Goal: Information Seeking & Learning: Learn about a topic

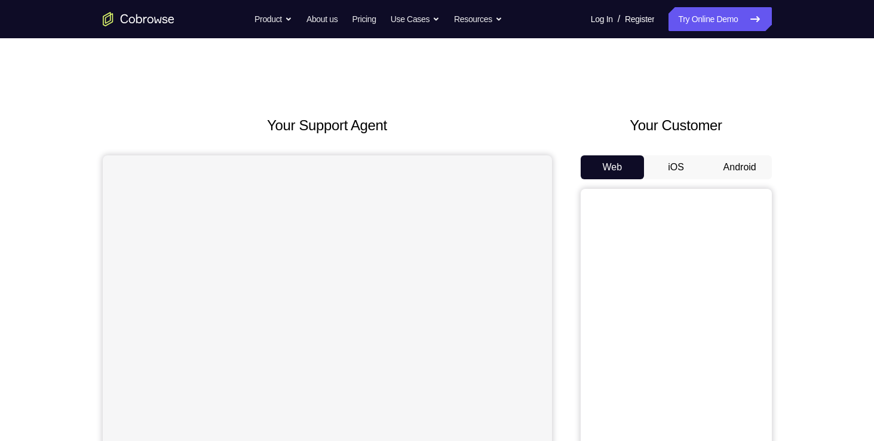
click at [747, 176] on button "Android" at bounding box center [740, 167] width 64 height 24
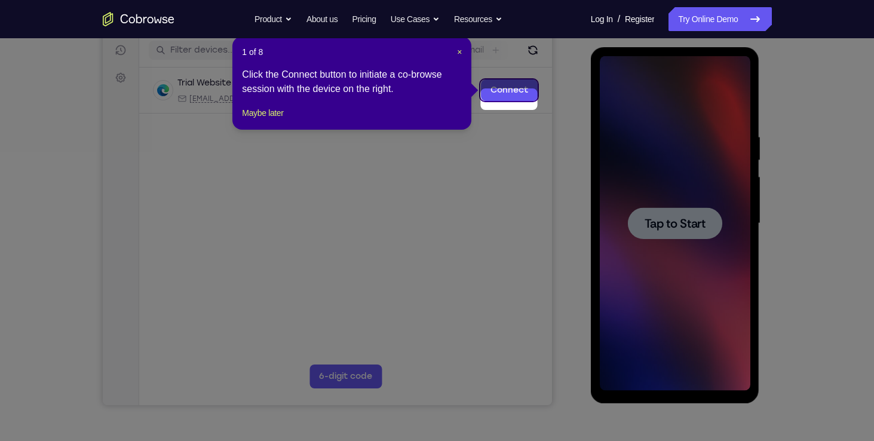
scroll to position [155, 0]
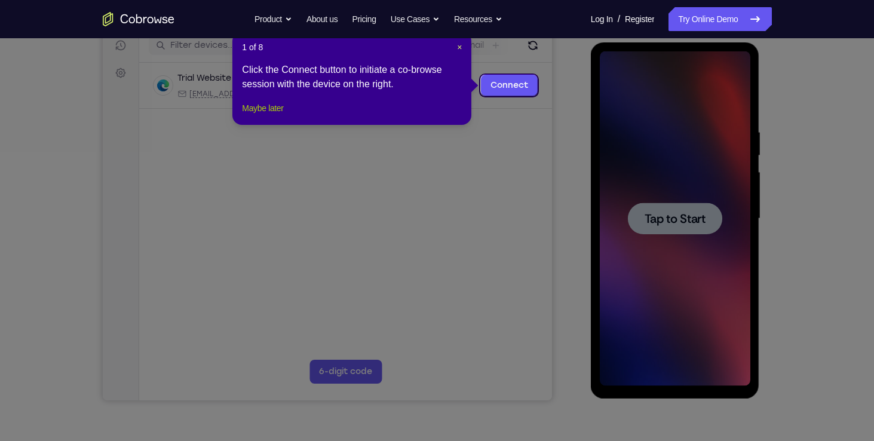
click at [283, 115] on button "Maybe later" at bounding box center [262, 108] width 41 height 14
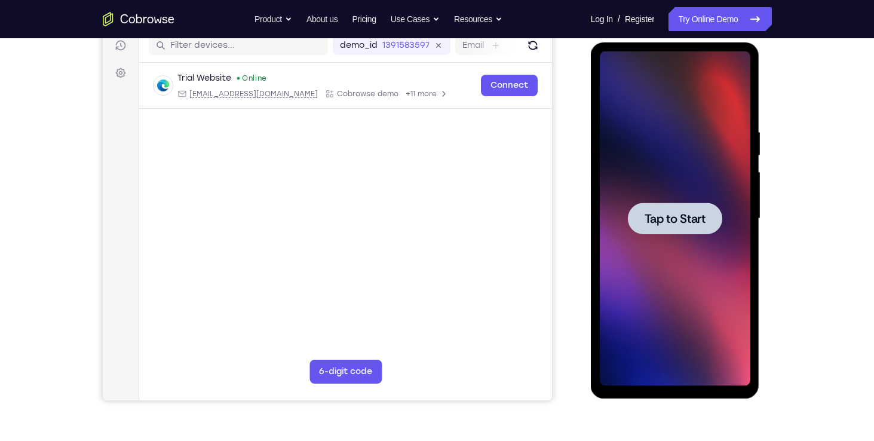
click at [683, 222] on span "Tap to Start" at bounding box center [675, 219] width 61 height 12
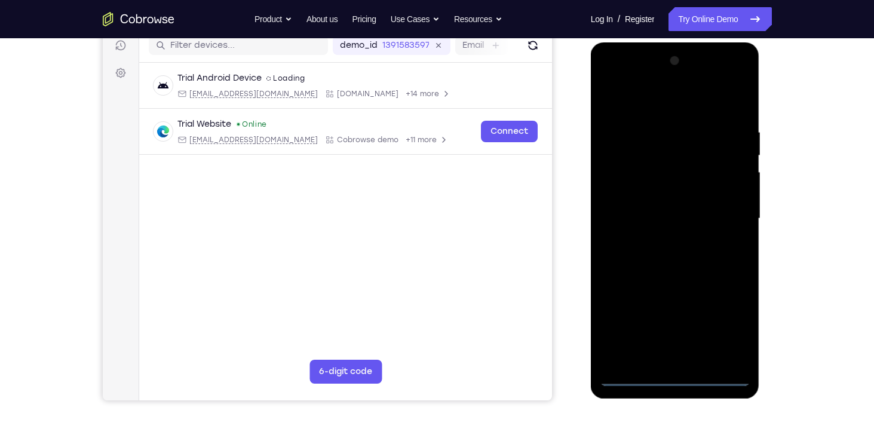
click at [676, 381] on div at bounding box center [675, 218] width 151 height 335
click at [731, 335] on div at bounding box center [675, 218] width 151 height 335
click at [612, 80] on div at bounding box center [675, 218] width 151 height 335
click at [727, 219] on div at bounding box center [675, 218] width 151 height 335
click at [665, 240] on div at bounding box center [675, 218] width 151 height 335
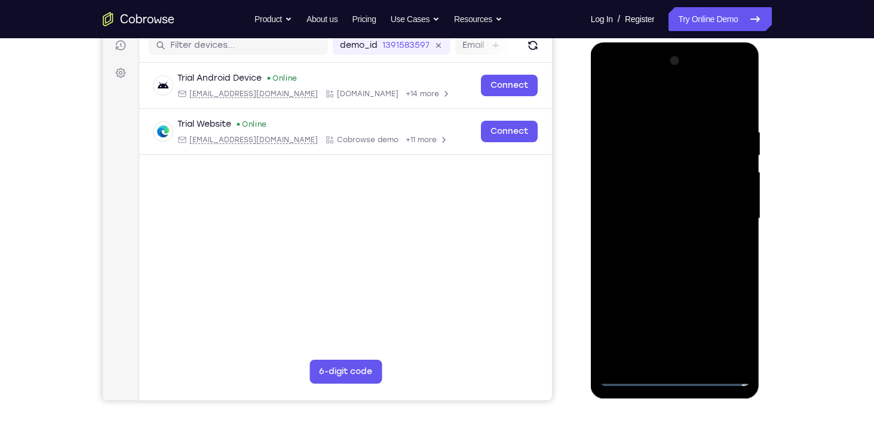
click at [648, 207] on div at bounding box center [675, 218] width 151 height 335
click at [661, 192] on div at bounding box center [675, 218] width 151 height 335
click at [678, 215] on div at bounding box center [675, 218] width 151 height 335
click at [682, 253] on div at bounding box center [675, 218] width 151 height 335
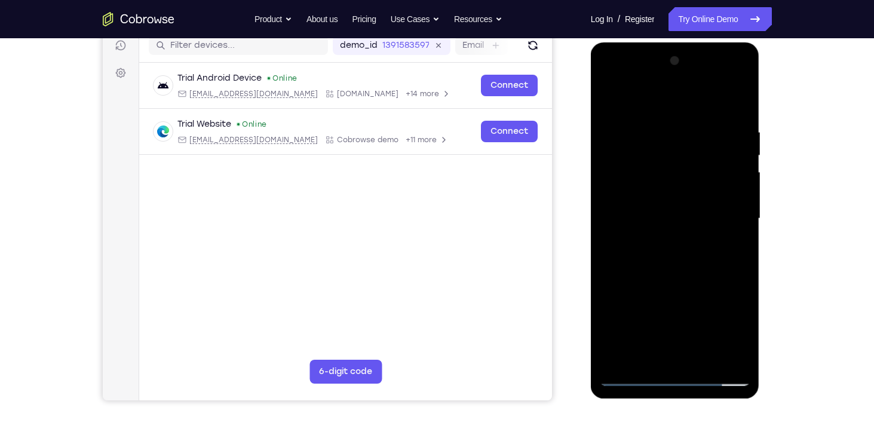
click at [691, 352] on div at bounding box center [675, 218] width 151 height 335
click at [688, 355] on div at bounding box center [675, 218] width 151 height 335
click at [679, 258] on div at bounding box center [675, 218] width 151 height 335
click at [739, 117] on div at bounding box center [675, 218] width 151 height 335
click at [739, 238] on div at bounding box center [675, 218] width 151 height 335
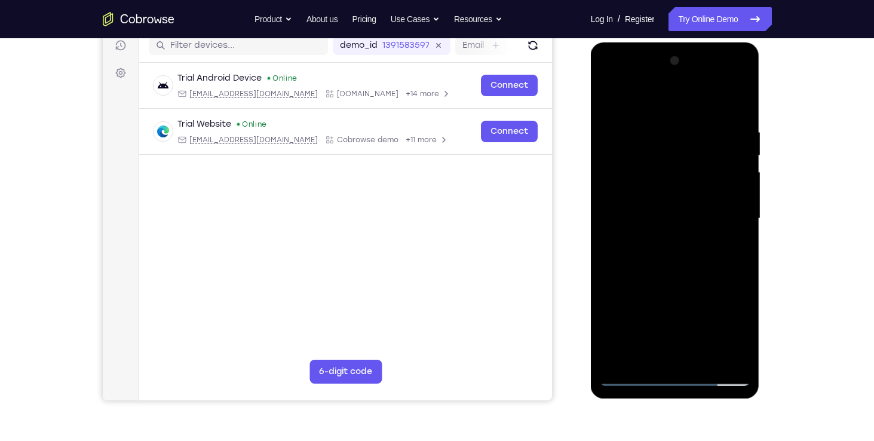
click at [737, 119] on div at bounding box center [675, 218] width 151 height 335
click at [679, 167] on div at bounding box center [675, 218] width 151 height 335
click at [680, 273] on div at bounding box center [675, 218] width 151 height 335
click at [739, 357] on div at bounding box center [675, 218] width 151 height 335
click at [661, 129] on div at bounding box center [675, 218] width 151 height 335
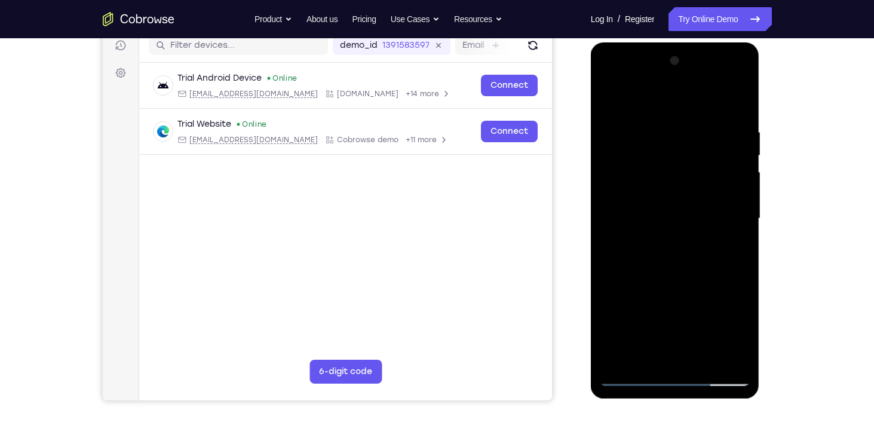
click at [717, 357] on div at bounding box center [675, 218] width 151 height 335
click at [733, 206] on div at bounding box center [675, 218] width 151 height 335
click at [735, 105] on div at bounding box center [675, 218] width 151 height 335
click at [698, 123] on div at bounding box center [675, 218] width 151 height 335
click at [722, 359] on div at bounding box center [675, 218] width 151 height 335
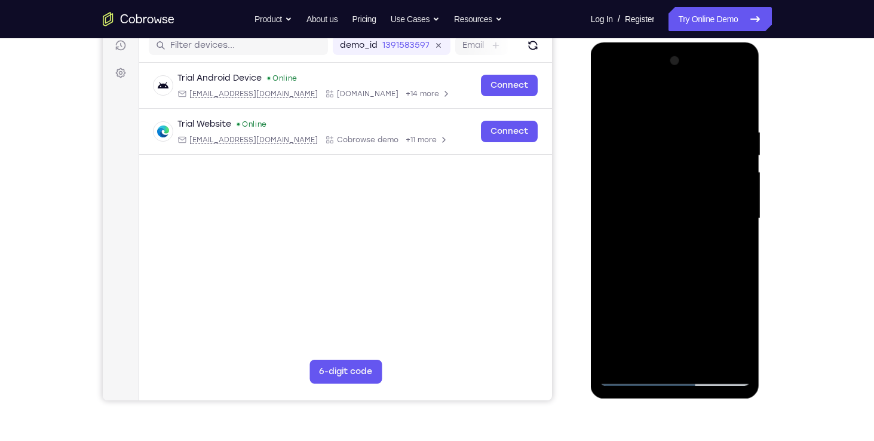
click at [732, 247] on div at bounding box center [675, 218] width 151 height 335
click at [736, 108] on div at bounding box center [675, 218] width 151 height 335
click at [745, 94] on div at bounding box center [675, 218] width 151 height 335
click at [610, 96] on div at bounding box center [675, 218] width 151 height 335
click at [705, 361] on div at bounding box center [675, 218] width 151 height 335
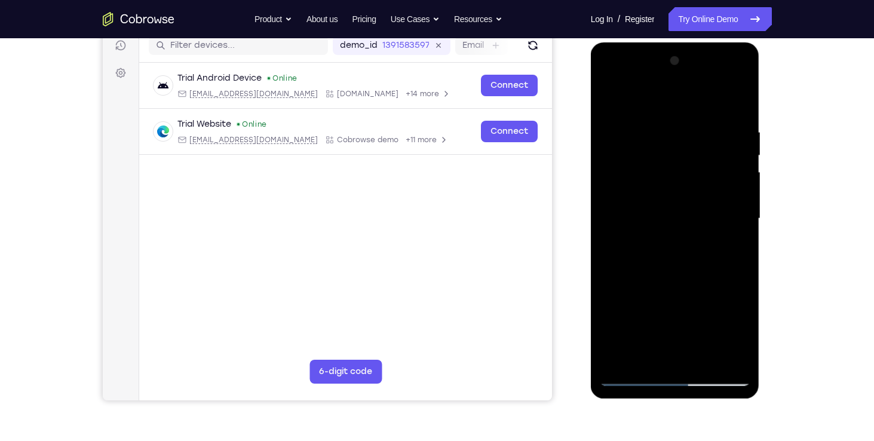
click at [673, 279] on div at bounding box center [675, 218] width 151 height 335
click at [668, 235] on div at bounding box center [675, 218] width 151 height 335
click at [731, 250] on div at bounding box center [675, 218] width 151 height 335
click at [612, 102] on div at bounding box center [675, 218] width 151 height 335
click at [655, 235] on div at bounding box center [675, 218] width 151 height 335
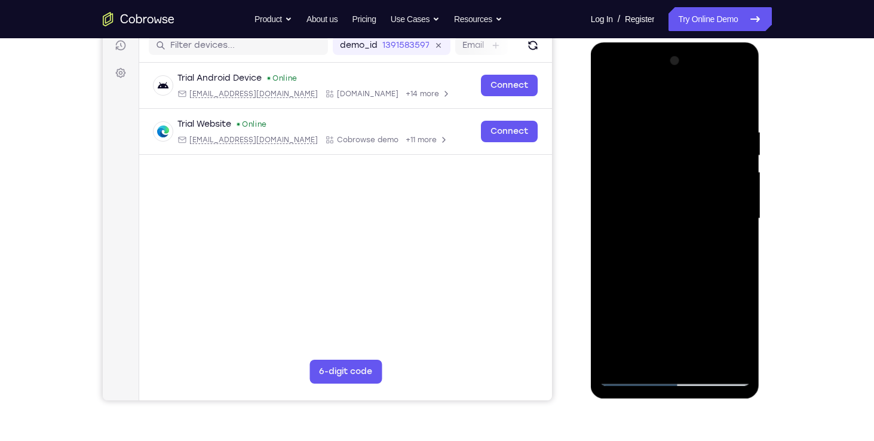
click at [649, 329] on div at bounding box center [675, 218] width 151 height 335
click at [719, 324] on div at bounding box center [675, 218] width 151 height 335
click at [648, 307] on div at bounding box center [675, 218] width 151 height 335
click at [644, 354] on div at bounding box center [675, 218] width 151 height 335
click at [643, 357] on div at bounding box center [675, 218] width 151 height 335
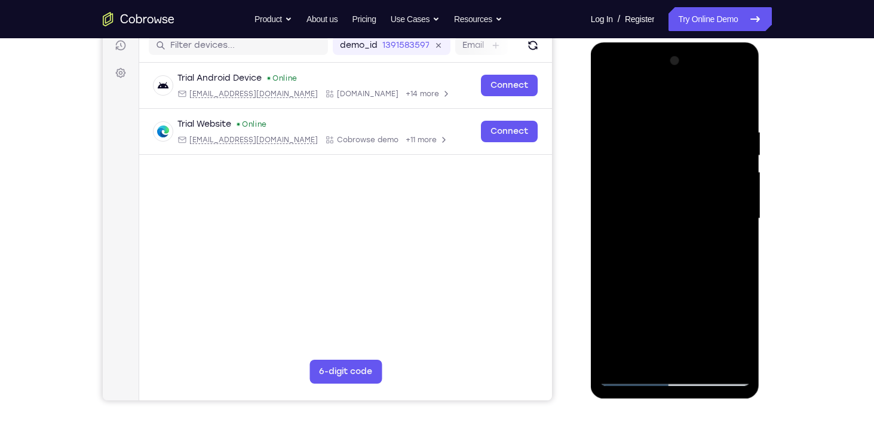
click at [707, 287] on div at bounding box center [675, 218] width 151 height 335
click at [734, 240] on div at bounding box center [675, 218] width 151 height 335
click at [607, 99] on div at bounding box center [675, 218] width 151 height 335
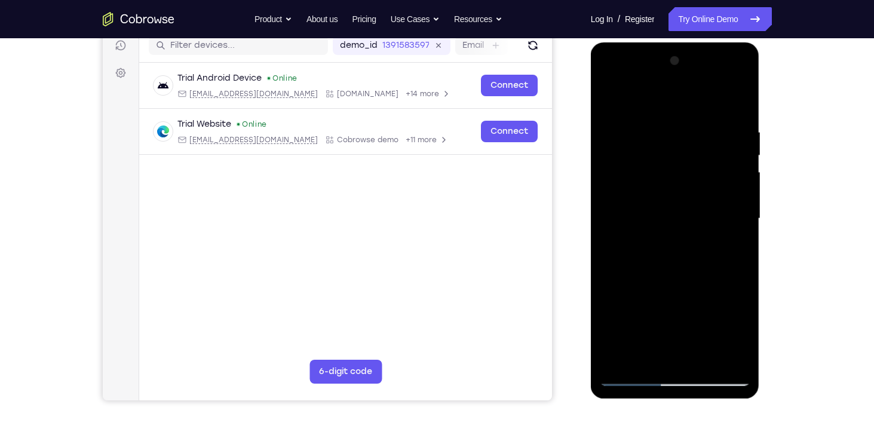
click at [655, 235] on div at bounding box center [675, 218] width 151 height 335
click at [734, 251] on div at bounding box center [675, 218] width 151 height 335
click at [607, 97] on div at bounding box center [675, 218] width 151 height 335
click at [665, 215] on div at bounding box center [675, 218] width 151 height 335
click at [610, 102] on div at bounding box center [675, 218] width 151 height 335
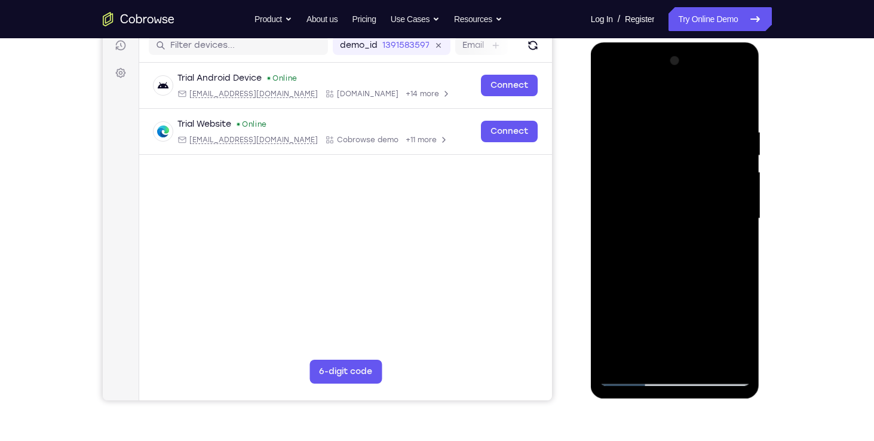
drag, startPoint x: 699, startPoint y: 275, endPoint x: 698, endPoint y: 364, distance: 89.0
click at [698, 364] on div at bounding box center [675, 218] width 151 height 335
click at [673, 263] on div at bounding box center [675, 218] width 151 height 335
click at [727, 247] on div at bounding box center [675, 218] width 151 height 335
click at [610, 100] on div at bounding box center [675, 218] width 151 height 335
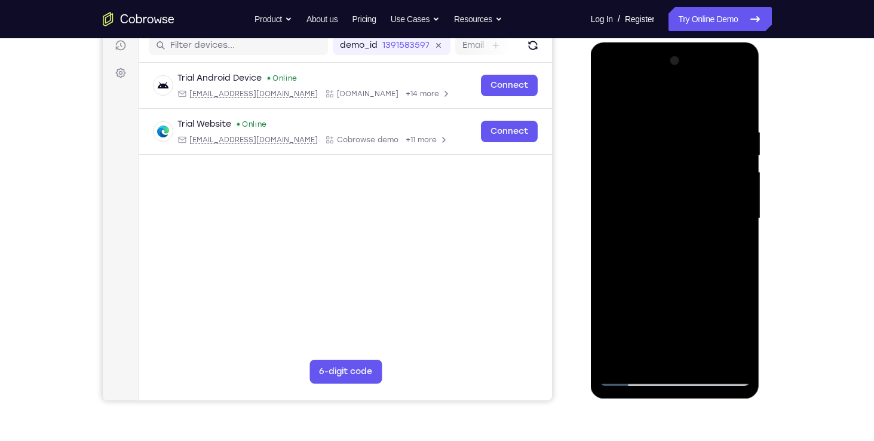
click at [607, 95] on div at bounding box center [675, 218] width 151 height 335
click at [704, 124] on div at bounding box center [675, 218] width 151 height 335
click at [740, 104] on div at bounding box center [675, 218] width 151 height 335
drag, startPoint x: 686, startPoint y: 260, endPoint x: 694, endPoint y: 118, distance: 141.8
click at [694, 118] on div at bounding box center [675, 218] width 151 height 335
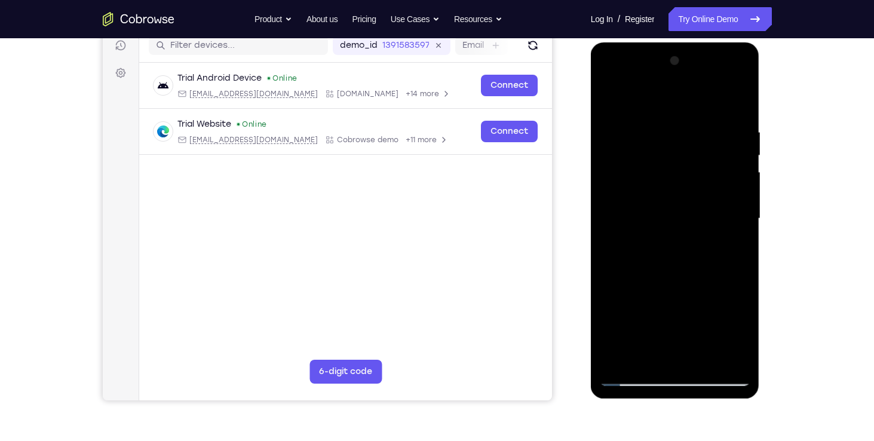
drag, startPoint x: 681, startPoint y: 264, endPoint x: 685, endPoint y: 125, distance: 139.2
click at [685, 125] on div at bounding box center [675, 218] width 151 height 335
drag, startPoint x: 681, startPoint y: 289, endPoint x: 684, endPoint y: 90, distance: 199.5
click at [684, 90] on div at bounding box center [675, 218] width 151 height 335
drag, startPoint x: 667, startPoint y: 252, endPoint x: 683, endPoint y: 85, distance: 168.0
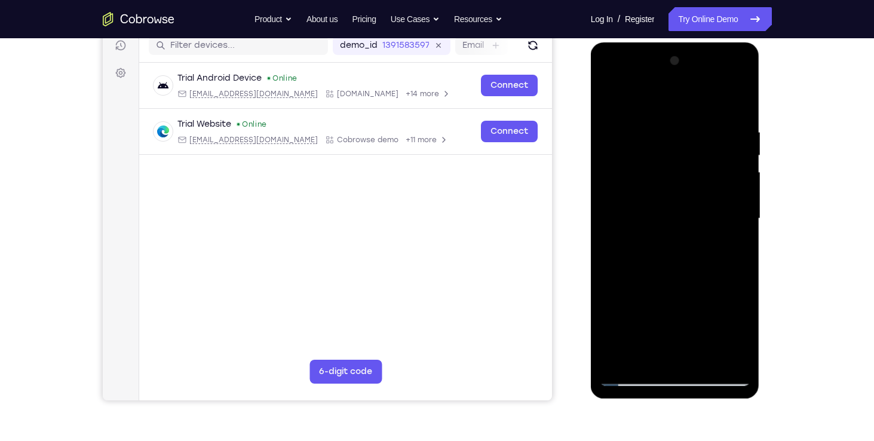
click at [683, 85] on div at bounding box center [675, 218] width 151 height 335
click at [658, 294] on div at bounding box center [675, 218] width 151 height 335
drag, startPoint x: 703, startPoint y: 314, endPoint x: 696, endPoint y: 198, distance: 116.1
click at [696, 198] on div at bounding box center [675, 218] width 151 height 335
drag, startPoint x: 676, startPoint y: 280, endPoint x: 689, endPoint y: 118, distance: 163.0
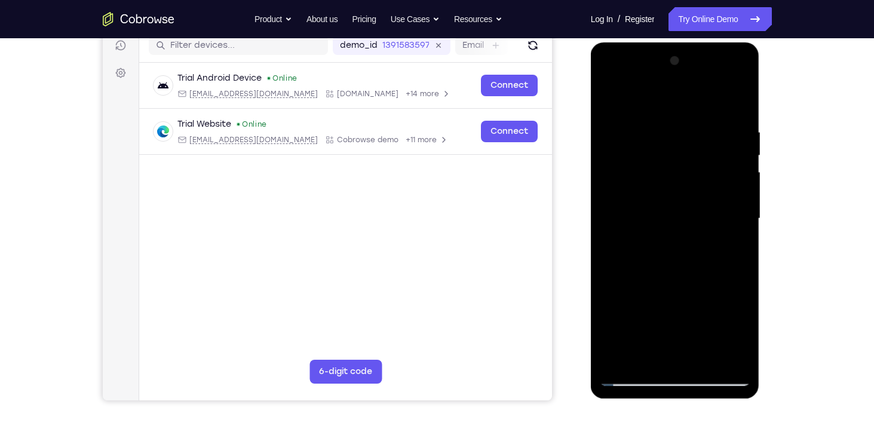
click at [689, 118] on div at bounding box center [675, 218] width 151 height 335
drag, startPoint x: 694, startPoint y: 311, endPoint x: 696, endPoint y: 121, distance: 189.4
click at [696, 121] on div at bounding box center [675, 218] width 151 height 335
drag, startPoint x: 708, startPoint y: 291, endPoint x: 714, endPoint y: 186, distance: 104.7
click at [714, 186] on div at bounding box center [675, 218] width 151 height 335
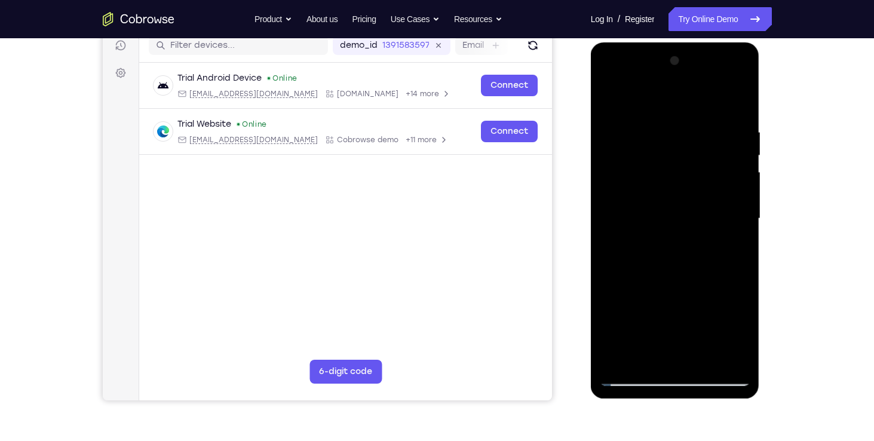
click at [743, 167] on div at bounding box center [675, 218] width 151 height 335
drag, startPoint x: 697, startPoint y: 299, endPoint x: 697, endPoint y: 121, distance: 178.0
click at [697, 121] on div at bounding box center [675, 218] width 151 height 335
drag, startPoint x: 684, startPoint y: 269, endPoint x: 677, endPoint y: 97, distance: 172.2
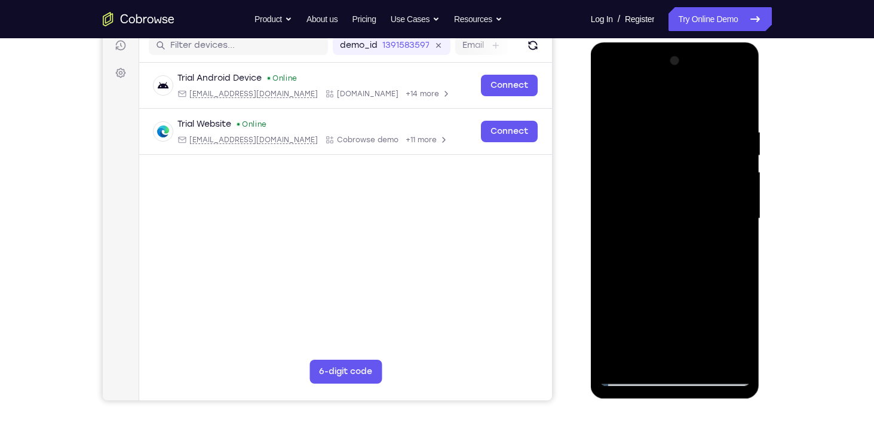
click at [677, 97] on div at bounding box center [675, 218] width 151 height 335
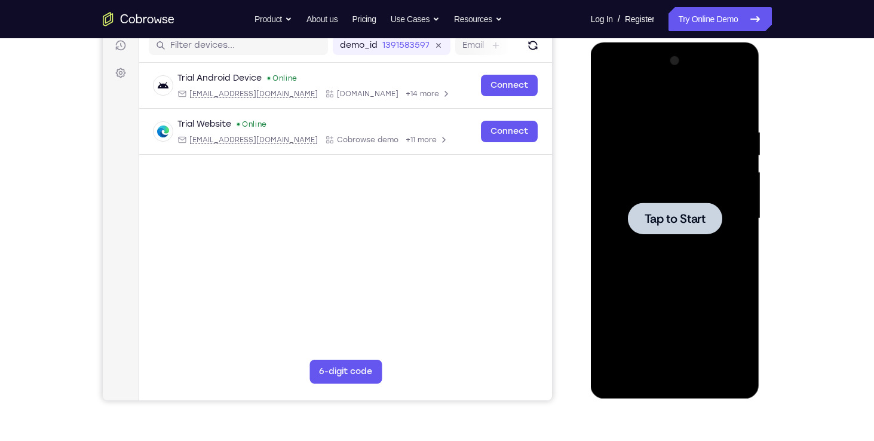
click at [697, 218] on span "Tap to Start" at bounding box center [675, 219] width 61 height 12
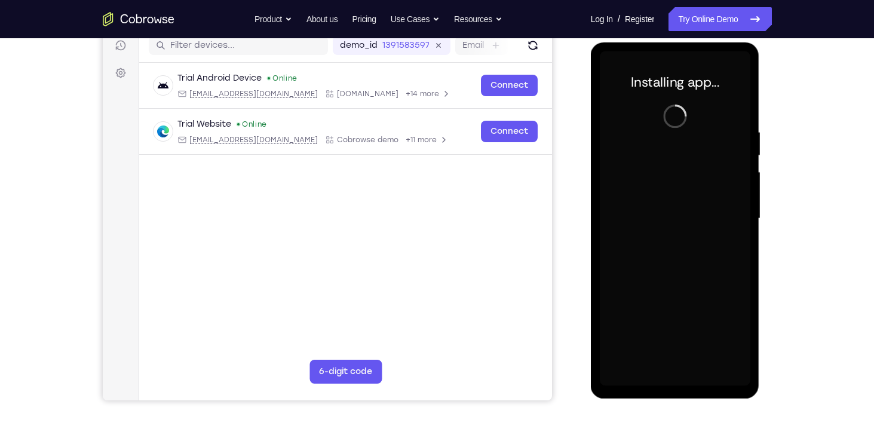
click at [697, 218] on div at bounding box center [675, 218] width 151 height 335
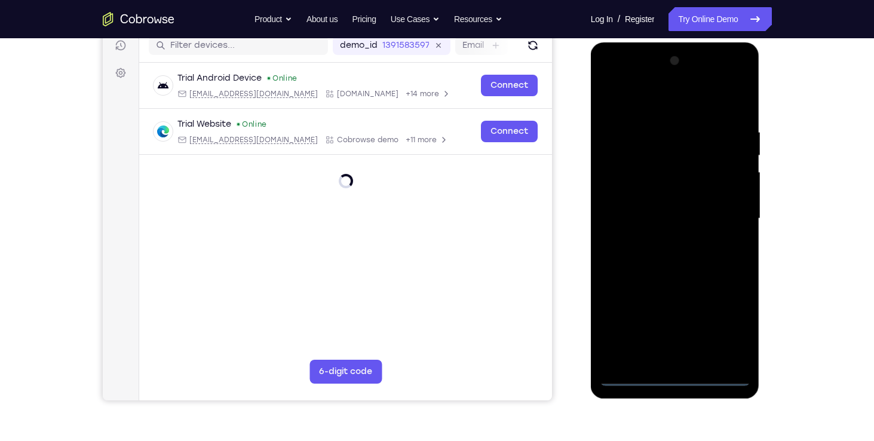
click at [673, 377] on div at bounding box center [675, 218] width 151 height 335
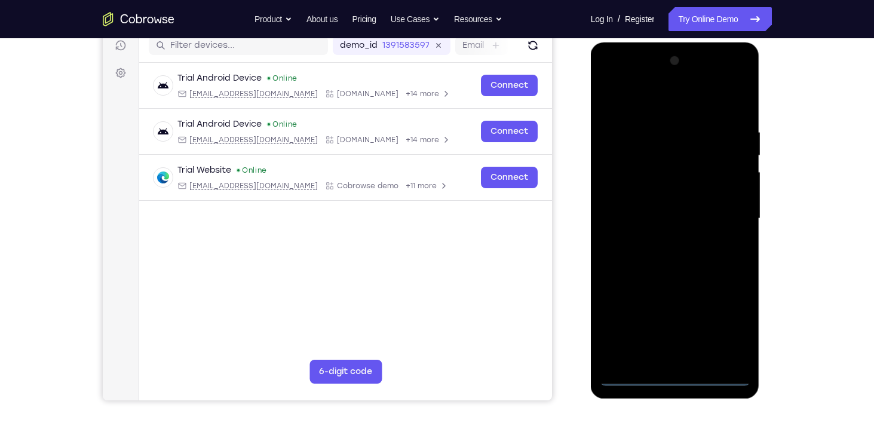
click at [727, 327] on div at bounding box center [675, 218] width 151 height 335
click at [610, 82] on div at bounding box center [675, 218] width 151 height 335
click at [732, 212] on div at bounding box center [675, 218] width 151 height 335
click at [660, 244] on div at bounding box center [675, 218] width 151 height 335
click at [644, 208] on div at bounding box center [675, 218] width 151 height 335
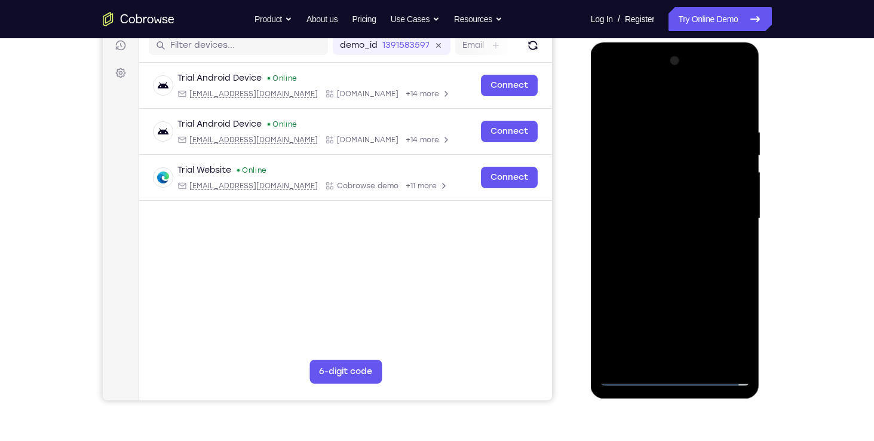
click at [652, 198] on div at bounding box center [675, 218] width 151 height 335
click at [666, 217] on div at bounding box center [675, 218] width 151 height 335
click at [699, 262] on div at bounding box center [675, 218] width 151 height 335
click at [688, 274] on div at bounding box center [675, 218] width 151 height 335
click at [739, 123] on div at bounding box center [675, 218] width 151 height 335
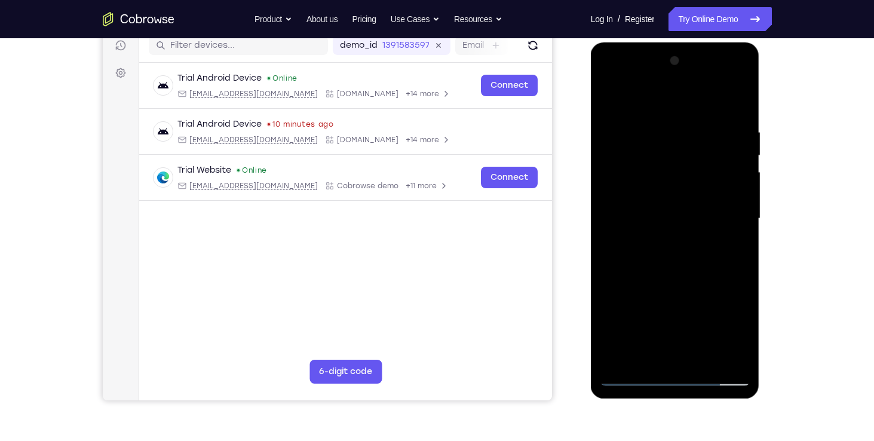
click at [734, 226] on div at bounding box center [675, 218] width 151 height 335
click at [738, 104] on div at bounding box center [675, 218] width 151 height 335
drag, startPoint x: 680, startPoint y: 297, endPoint x: 676, endPoint y: 149, distance: 147.6
click at [676, 149] on div at bounding box center [675, 218] width 151 height 335
drag, startPoint x: 702, startPoint y: 257, endPoint x: 694, endPoint y: 131, distance: 126.3
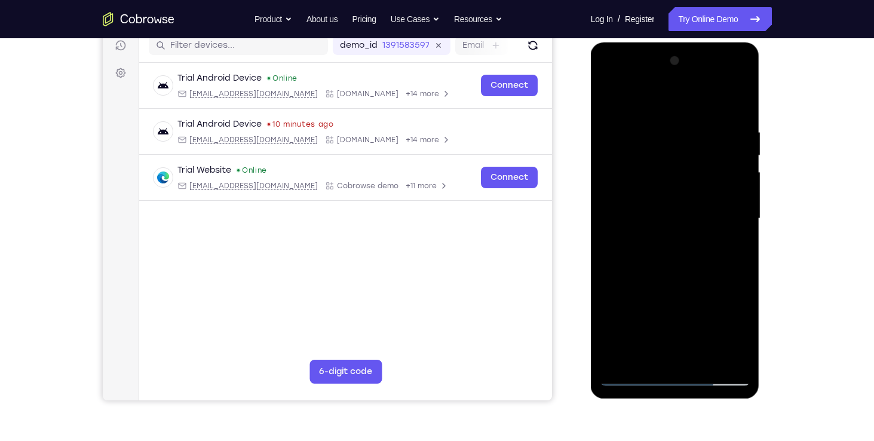
click at [694, 131] on div at bounding box center [675, 218] width 151 height 335
drag, startPoint x: 694, startPoint y: 219, endPoint x: 696, endPoint y: 155, distance: 63.9
click at [696, 155] on div at bounding box center [675, 218] width 151 height 335
drag, startPoint x: 695, startPoint y: 314, endPoint x: 694, endPoint y: 140, distance: 173.8
click at [694, 140] on div at bounding box center [675, 218] width 151 height 335
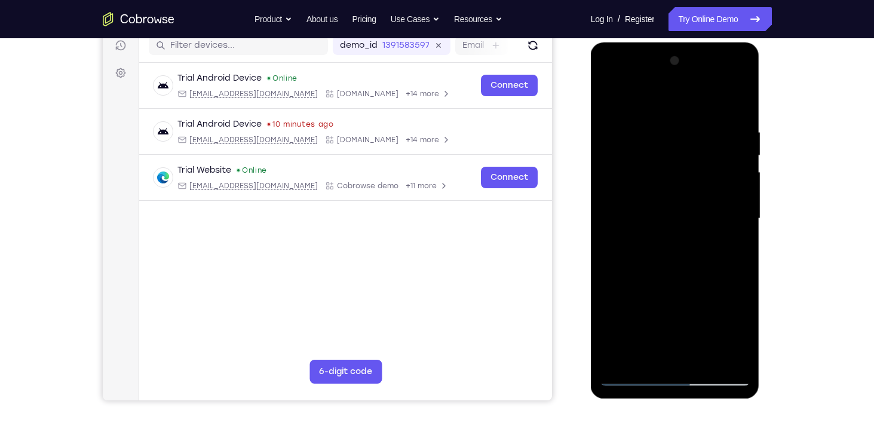
drag, startPoint x: 694, startPoint y: 319, endPoint x: 680, endPoint y: 102, distance: 217.3
click at [680, 102] on div at bounding box center [675, 218] width 151 height 335
drag, startPoint x: 698, startPoint y: 253, endPoint x: 685, endPoint y: 125, distance: 127.9
click at [685, 125] on div at bounding box center [675, 218] width 151 height 335
drag, startPoint x: 705, startPoint y: 286, endPoint x: 711, endPoint y: 155, distance: 130.4
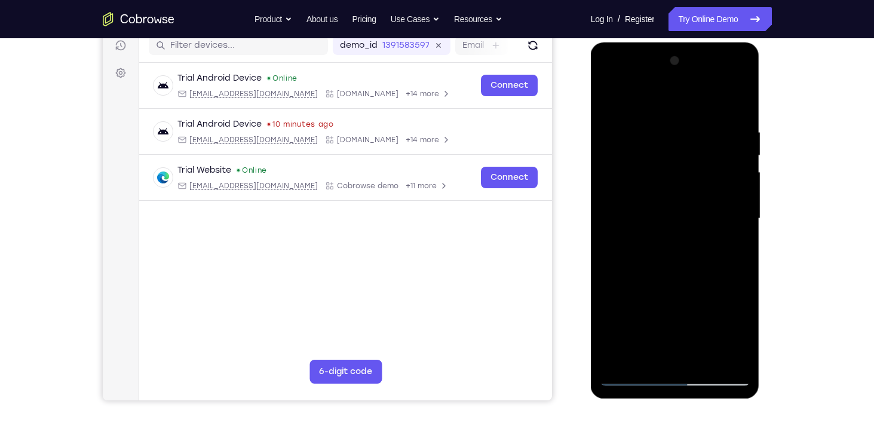
click at [711, 155] on div at bounding box center [675, 218] width 151 height 335
drag, startPoint x: 711, startPoint y: 284, endPoint x: 726, endPoint y: 151, distance: 133.4
click at [726, 151] on div at bounding box center [675, 218] width 151 height 335
drag, startPoint x: 708, startPoint y: 265, endPoint x: 705, endPoint y: 204, distance: 61.0
click at [705, 204] on div at bounding box center [675, 218] width 151 height 335
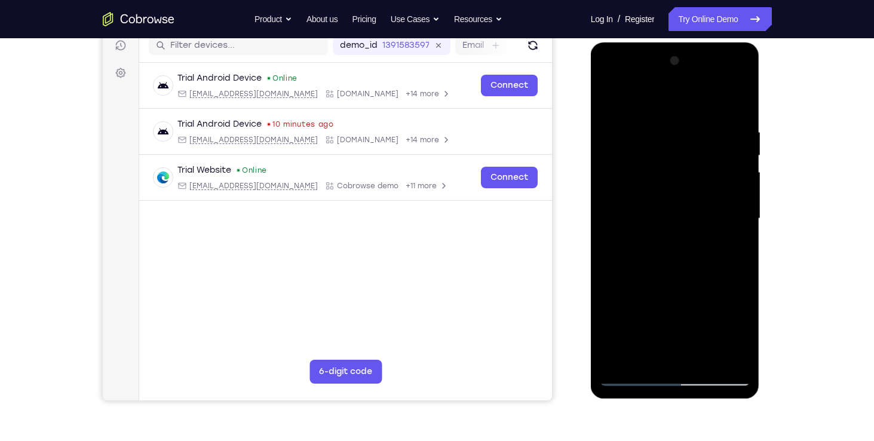
drag, startPoint x: 704, startPoint y: 312, endPoint x: 710, endPoint y: 219, distance: 93.4
click at [710, 219] on div at bounding box center [675, 218] width 151 height 335
drag, startPoint x: 698, startPoint y: 280, endPoint x: 702, endPoint y: 128, distance: 152.4
click at [702, 128] on div at bounding box center [675, 218] width 151 height 335
drag, startPoint x: 707, startPoint y: 262, endPoint x: 708, endPoint y: 154, distance: 108.1
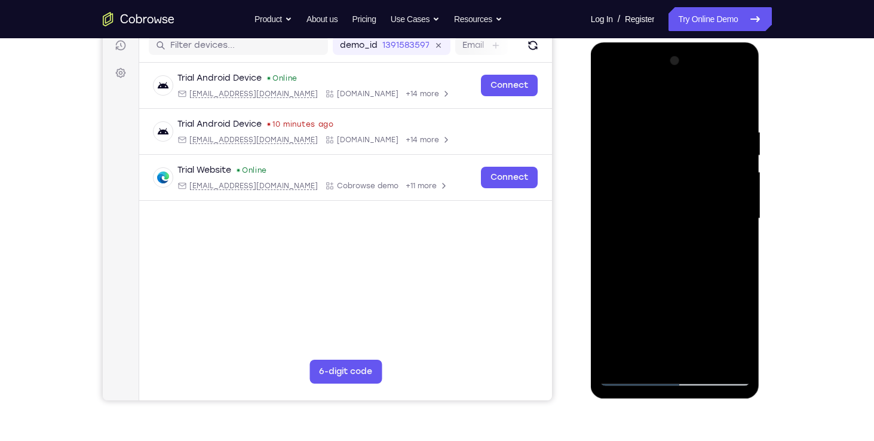
click at [708, 154] on div at bounding box center [675, 218] width 151 height 335
drag, startPoint x: 703, startPoint y: 278, endPoint x: 689, endPoint y: 105, distance: 173.8
click at [689, 105] on div at bounding box center [675, 218] width 151 height 335
drag, startPoint x: 688, startPoint y: 309, endPoint x: 704, endPoint y: 113, distance: 196.5
click at [704, 113] on div at bounding box center [675, 218] width 151 height 335
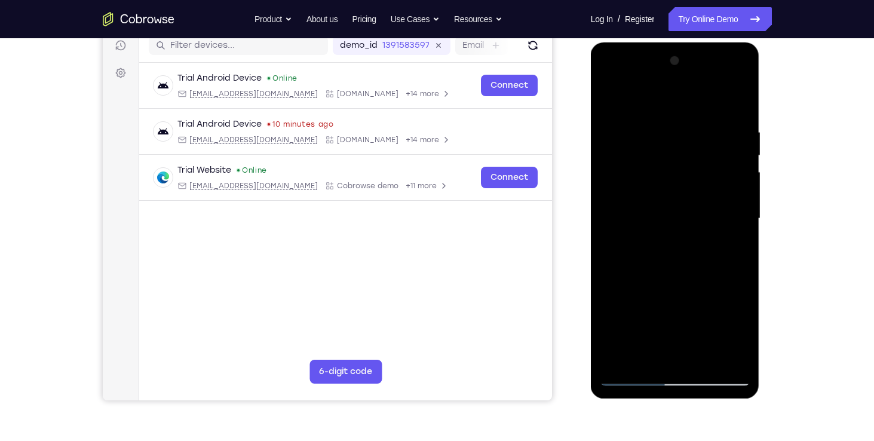
drag, startPoint x: 689, startPoint y: 297, endPoint x: 696, endPoint y: 62, distance: 235.4
click at [696, 62] on div at bounding box center [675, 218] width 151 height 335
drag, startPoint x: 696, startPoint y: 267, endPoint x: 700, endPoint y: 186, distance: 80.7
click at [700, 186] on div at bounding box center [675, 218] width 151 height 335
drag, startPoint x: 694, startPoint y: 299, endPoint x: 710, endPoint y: 92, distance: 207.4
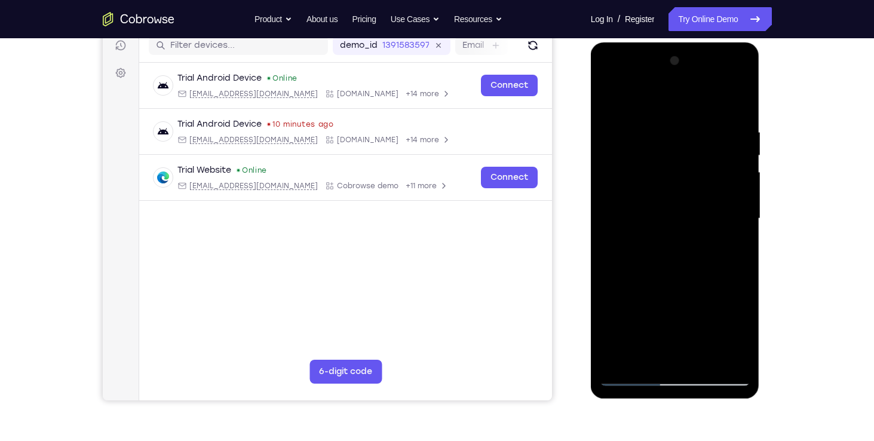
click at [710, 92] on div at bounding box center [675, 218] width 151 height 335
drag, startPoint x: 696, startPoint y: 305, endPoint x: 692, endPoint y: 190, distance: 114.8
click at [692, 190] on div at bounding box center [675, 218] width 151 height 335
click at [741, 154] on div at bounding box center [675, 218] width 151 height 335
drag, startPoint x: 691, startPoint y: 302, endPoint x: 702, endPoint y: 183, distance: 119.4
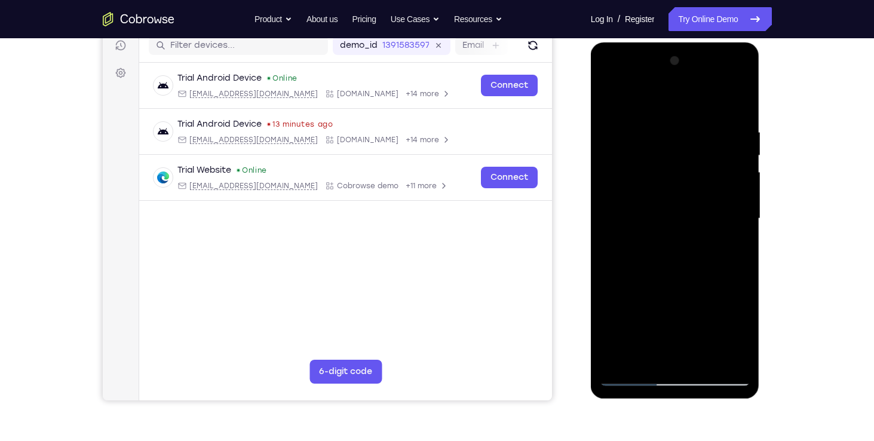
click at [702, 183] on div at bounding box center [675, 218] width 151 height 335
drag, startPoint x: 702, startPoint y: 183, endPoint x: 1288, endPoint y: 66, distance: 596.9
click at [697, 42] on html "Online web based iOS Simulators and Android Emulators. Run iPhone, iPad, Mobile…" at bounding box center [676, 221] width 170 height 358
drag, startPoint x: 702, startPoint y: 205, endPoint x: 695, endPoint y: 77, distance: 128.1
click at [695, 77] on div at bounding box center [675, 218] width 151 height 335
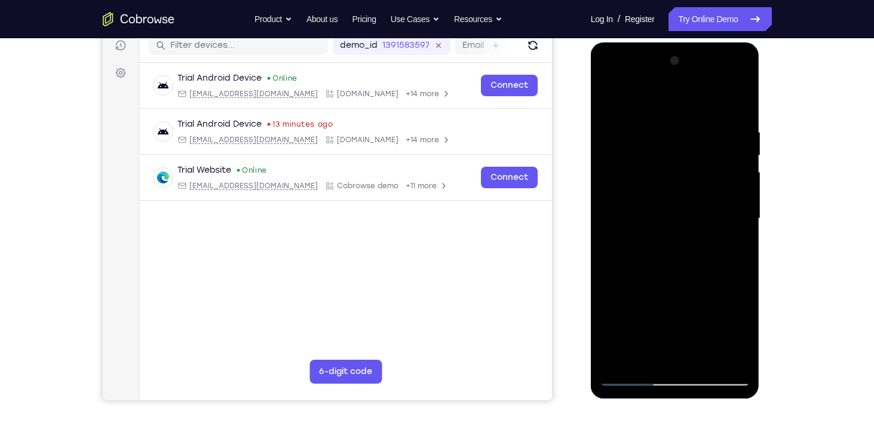
click at [707, 362] on div at bounding box center [675, 218] width 151 height 335
click at [682, 281] on div at bounding box center [675, 218] width 151 height 335
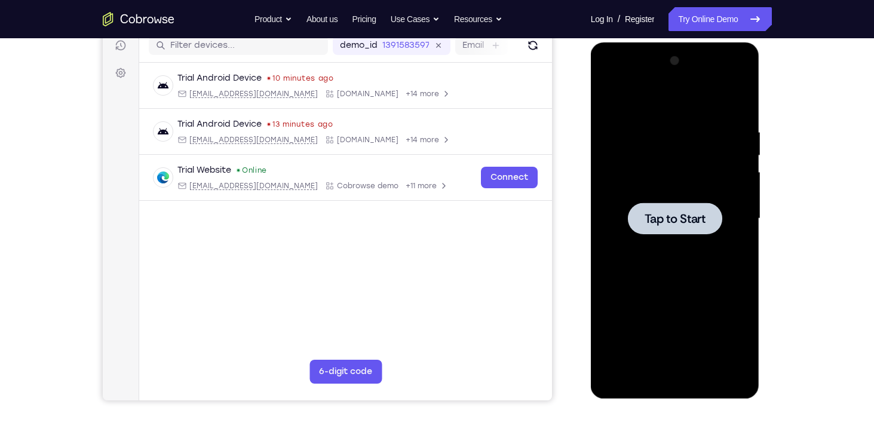
click at [659, 222] on span "Tap to Start" at bounding box center [675, 219] width 61 height 12
click at [672, 380] on div at bounding box center [675, 218] width 151 height 335
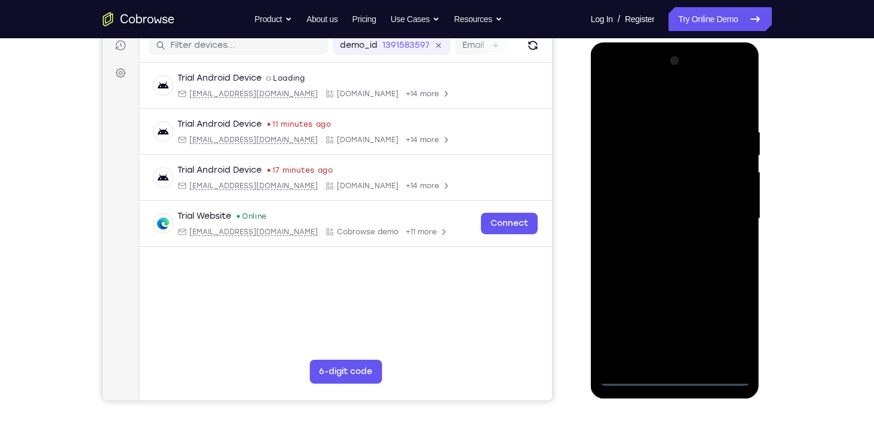
click at [727, 336] on div at bounding box center [675, 218] width 151 height 335
click at [610, 79] on div at bounding box center [675, 218] width 151 height 335
click at [722, 208] on div at bounding box center [675, 218] width 151 height 335
click at [656, 240] on div at bounding box center [675, 218] width 151 height 335
click at [667, 209] on div at bounding box center [675, 218] width 151 height 335
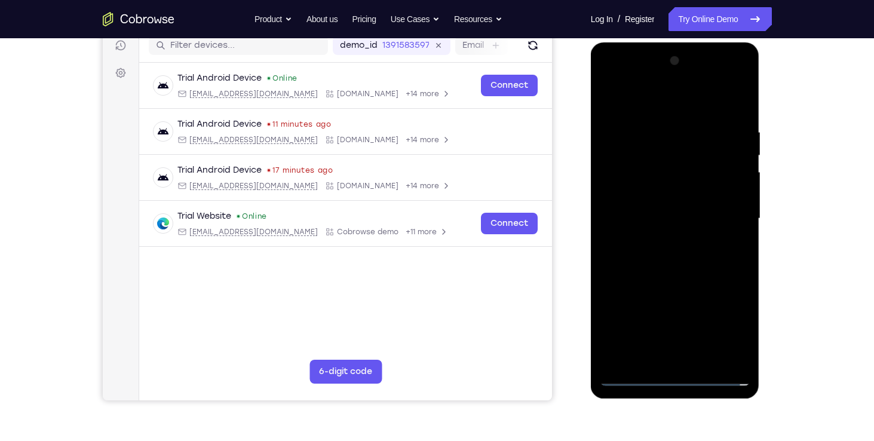
click at [652, 199] on div at bounding box center [675, 218] width 151 height 335
click at [669, 217] on div at bounding box center [675, 218] width 151 height 335
click at [667, 262] on div at bounding box center [675, 218] width 151 height 335
click at [674, 247] on div at bounding box center [675, 218] width 151 height 335
click at [707, 273] on div at bounding box center [675, 218] width 151 height 335
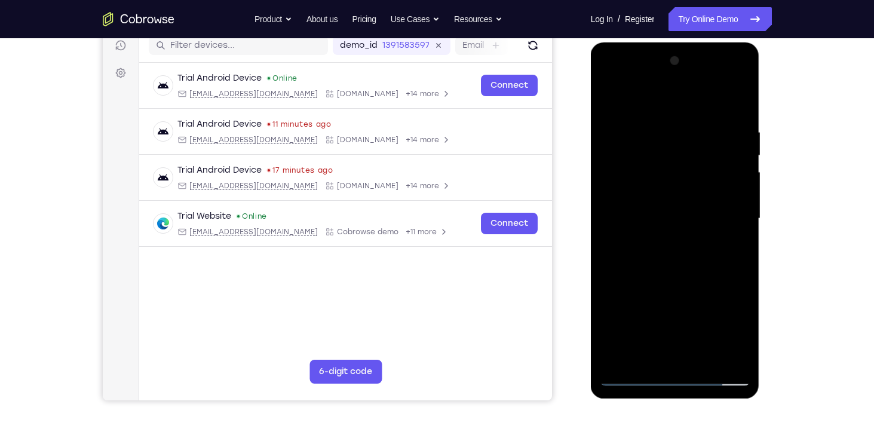
click at [655, 125] on div at bounding box center [675, 218] width 151 height 335
click at [721, 217] on div at bounding box center [675, 218] width 151 height 335
click at [737, 103] on div at bounding box center [675, 218] width 151 height 335
click at [661, 127] on div at bounding box center [675, 218] width 151 height 335
click at [731, 102] on div at bounding box center [675, 218] width 151 height 335
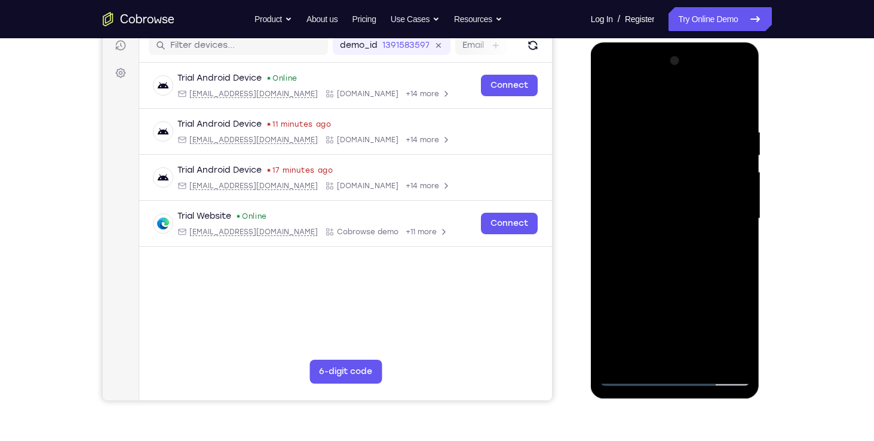
click at [702, 361] on div at bounding box center [675, 218] width 151 height 335
click at [704, 280] on div at bounding box center [675, 218] width 151 height 335
drag, startPoint x: 706, startPoint y: 314, endPoint x: 705, endPoint y: 195, distance: 118.9
click at [705, 195] on div at bounding box center [675, 218] width 151 height 335
drag, startPoint x: 715, startPoint y: 319, endPoint x: 706, endPoint y: 434, distance: 115.6
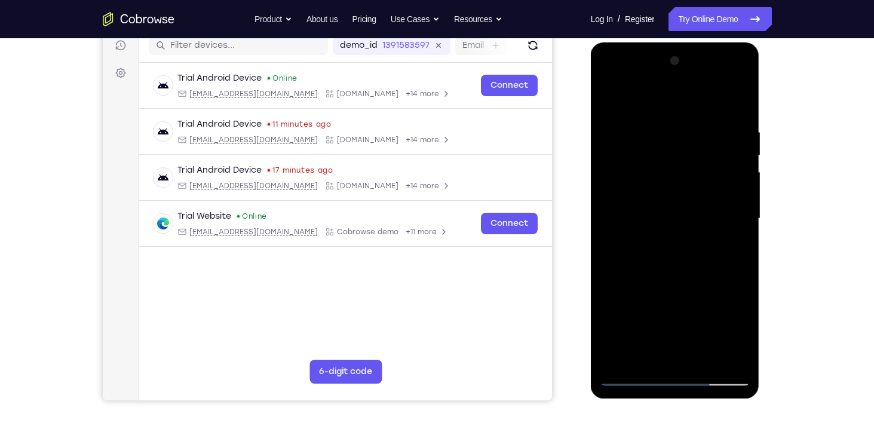
click at [706, 401] on html "Online web based iOS Simulators and Android Emulators. Run iPhone, iPad, Mobile…" at bounding box center [676, 221] width 170 height 358
drag, startPoint x: 705, startPoint y: 251, endPoint x: 694, endPoint y: 371, distance: 120.6
click at [694, 371] on div at bounding box center [675, 218] width 151 height 335
click at [612, 98] on div at bounding box center [675, 218] width 151 height 335
drag, startPoint x: 689, startPoint y: 259, endPoint x: 717, endPoint y: 100, distance: 161.4
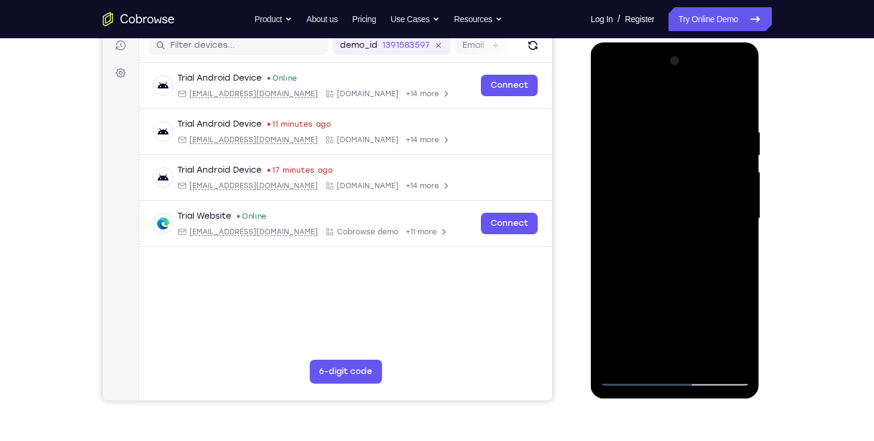
click at [717, 100] on div at bounding box center [675, 218] width 151 height 335
drag, startPoint x: 682, startPoint y: 286, endPoint x: 694, endPoint y: 149, distance: 137.9
click at [694, 149] on div at bounding box center [675, 218] width 151 height 335
drag, startPoint x: 691, startPoint y: 293, endPoint x: 704, endPoint y: 131, distance: 161.8
click at [704, 131] on div at bounding box center [675, 218] width 151 height 335
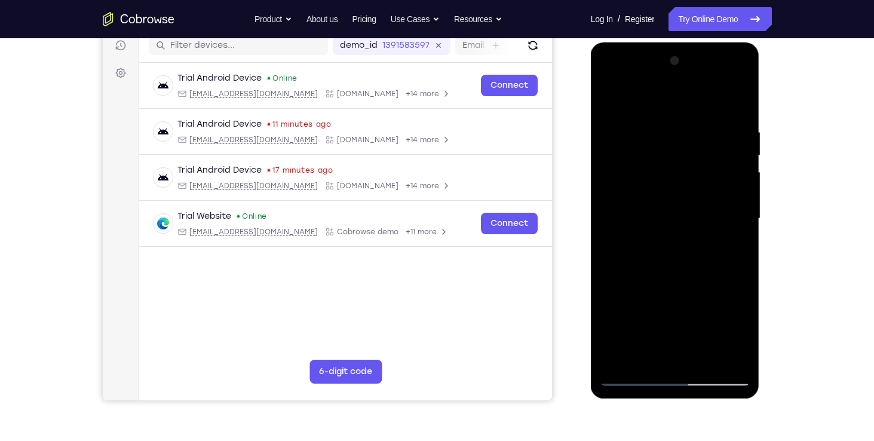
drag, startPoint x: 688, startPoint y: 300, endPoint x: 701, endPoint y: 145, distance: 155.8
click at [701, 145] on div at bounding box center [675, 218] width 151 height 335
drag, startPoint x: 691, startPoint y: 271, endPoint x: 695, endPoint y: 97, distance: 174.5
click at [695, 97] on div at bounding box center [675, 218] width 151 height 335
drag, startPoint x: 688, startPoint y: 243, endPoint x: 686, endPoint y: 164, distance: 78.9
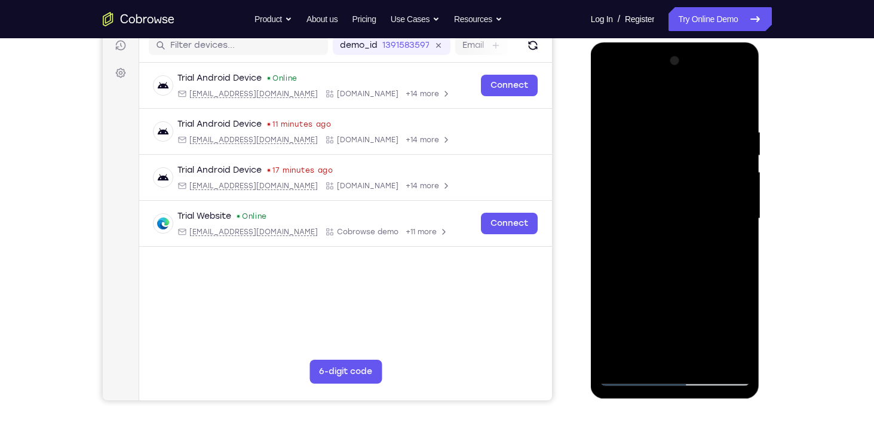
click at [686, 164] on div at bounding box center [675, 218] width 151 height 335
drag, startPoint x: 679, startPoint y: 251, endPoint x: 682, endPoint y: 117, distance: 134.4
click at [682, 117] on div at bounding box center [675, 218] width 151 height 335
drag, startPoint x: 679, startPoint y: 297, endPoint x: 687, endPoint y: 147, distance: 150.1
click at [687, 147] on div at bounding box center [675, 218] width 151 height 335
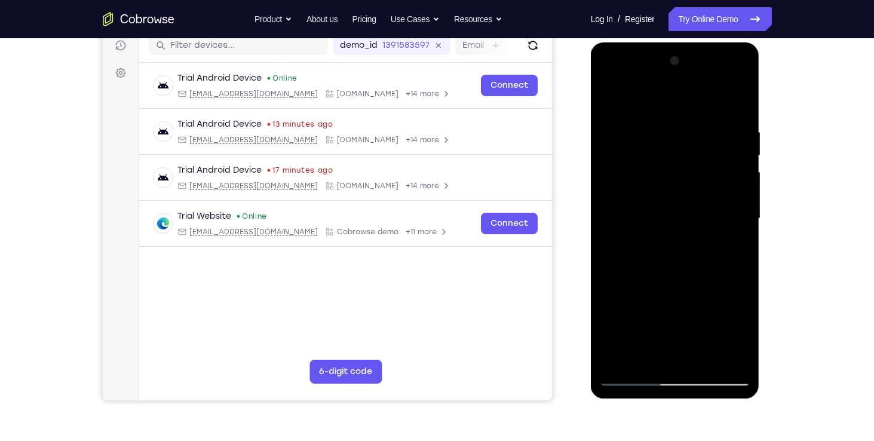
drag, startPoint x: 686, startPoint y: 318, endPoint x: 670, endPoint y: 118, distance: 200.8
click at [670, 118] on div at bounding box center [675, 218] width 151 height 335
drag, startPoint x: 672, startPoint y: 300, endPoint x: 696, endPoint y: 103, distance: 198.6
click at [696, 103] on div at bounding box center [675, 218] width 151 height 335
drag, startPoint x: 691, startPoint y: 319, endPoint x: 695, endPoint y: 126, distance: 193.0
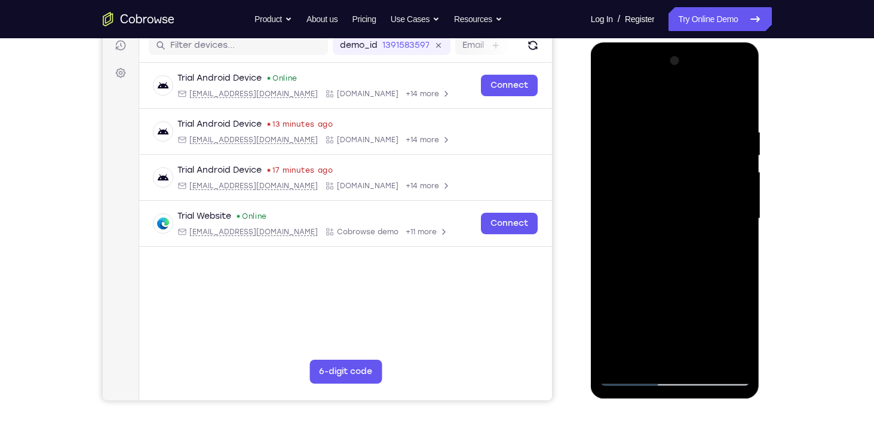
click at [695, 126] on div at bounding box center [675, 218] width 151 height 335
drag, startPoint x: 651, startPoint y: 303, endPoint x: 653, endPoint y: 137, distance: 165.5
click at [653, 137] on div at bounding box center [675, 218] width 151 height 335
drag, startPoint x: 662, startPoint y: 223, endPoint x: 691, endPoint y: 75, distance: 150.8
click at [691, 75] on div at bounding box center [675, 218] width 151 height 335
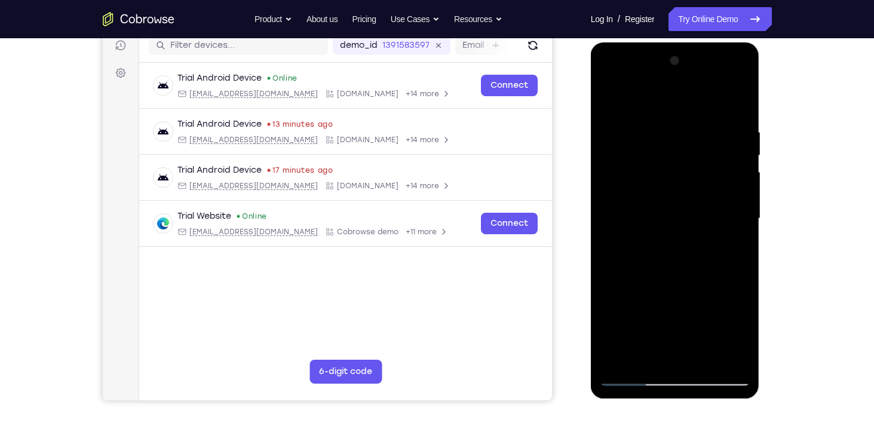
click at [698, 358] on div at bounding box center [675, 218] width 151 height 335
